Goal: Find contact information: Obtain details needed to contact an individual or organization

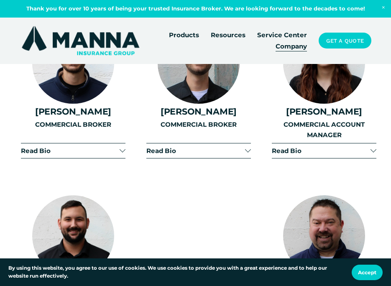
scroll to position [1087, 0]
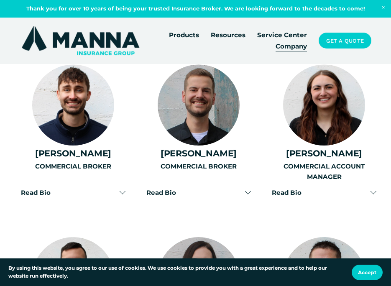
click at [339, 194] on span "Read Bio" at bounding box center [321, 193] width 99 height 8
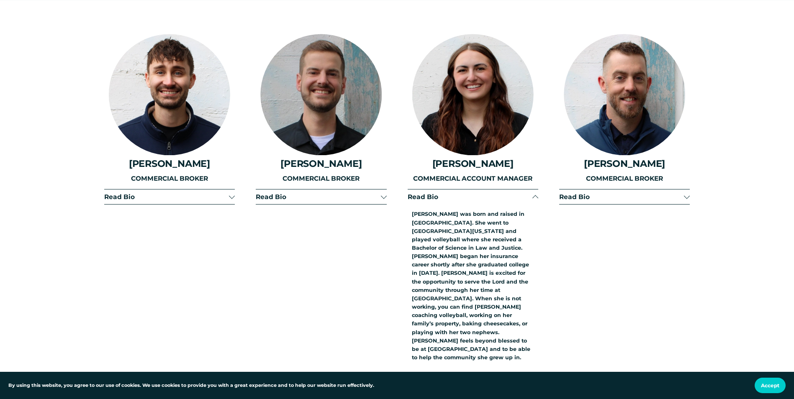
scroll to position [1607, 0]
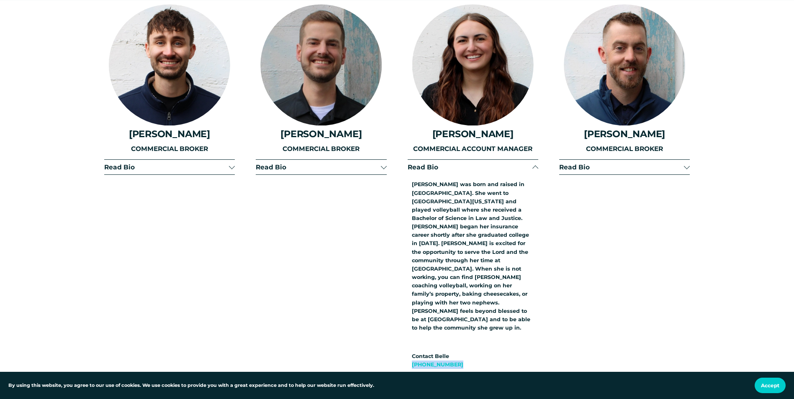
drag, startPoint x: 453, startPoint y: 333, endPoint x: 404, endPoint y: 334, distance: 49.0
click at [391, 286] on div "Meet Our Team [PERSON_NAME] [PERSON_NAME] CEO / FOUNDER" at bounding box center [397, 289] width 794 height 1645
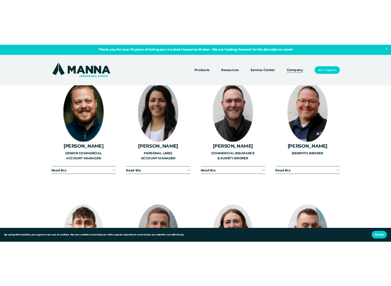
scroll to position [1248, 0]
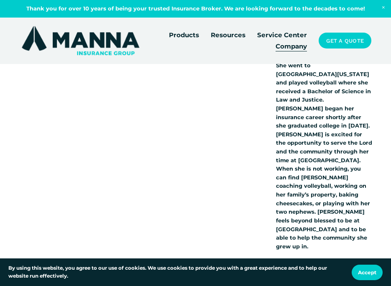
click at [383, 118] on div "Meet Our Team [PERSON_NAME] [PERSON_NAME] CEO / FOUNDER" at bounding box center [195, 172] width 391 height 1292
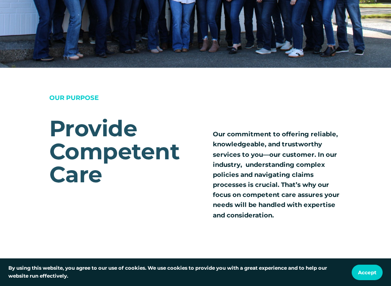
scroll to position [482, 0]
